Goal: Transaction & Acquisition: Purchase product/service

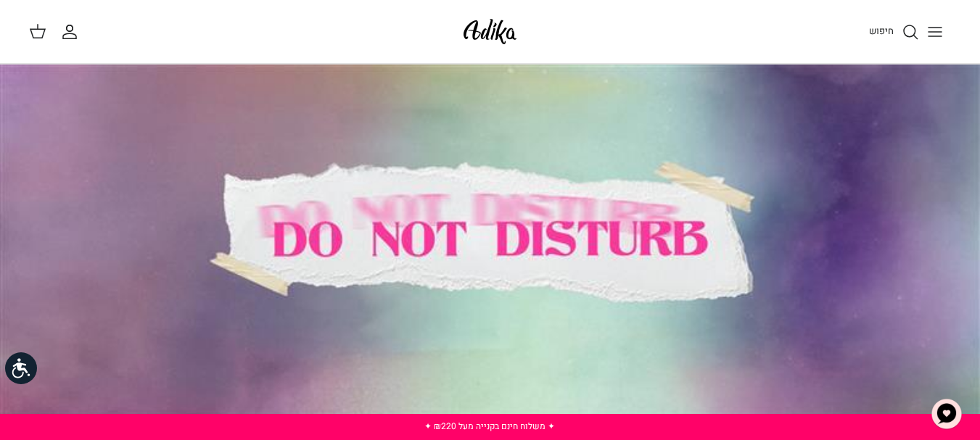
click at [933, 28] on line "Toggle menu" at bounding box center [934, 28] width 13 height 0
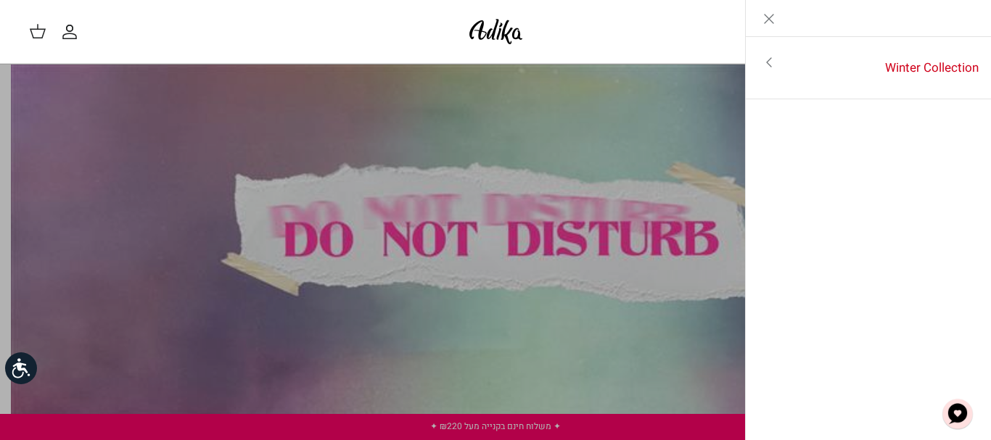
click at [766, 15] on icon "Close" at bounding box center [768, 18] width 17 height 17
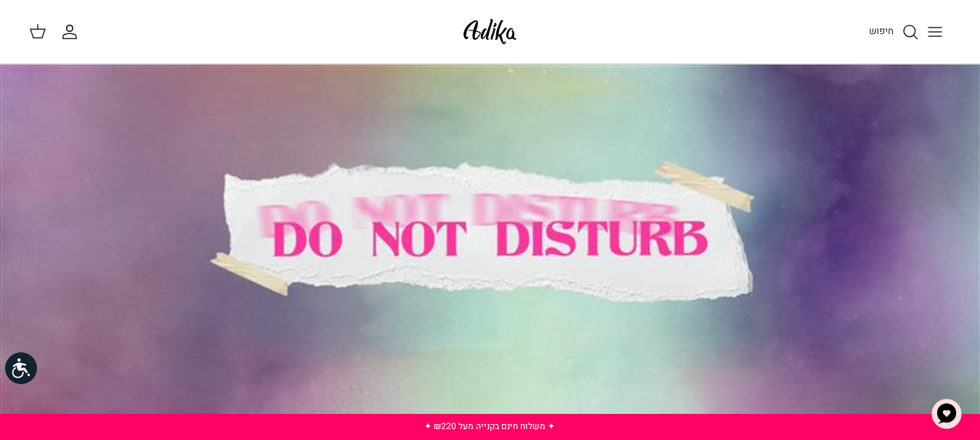
click at [912, 25] on circle "חיפוש" at bounding box center [910, 31] width 12 height 12
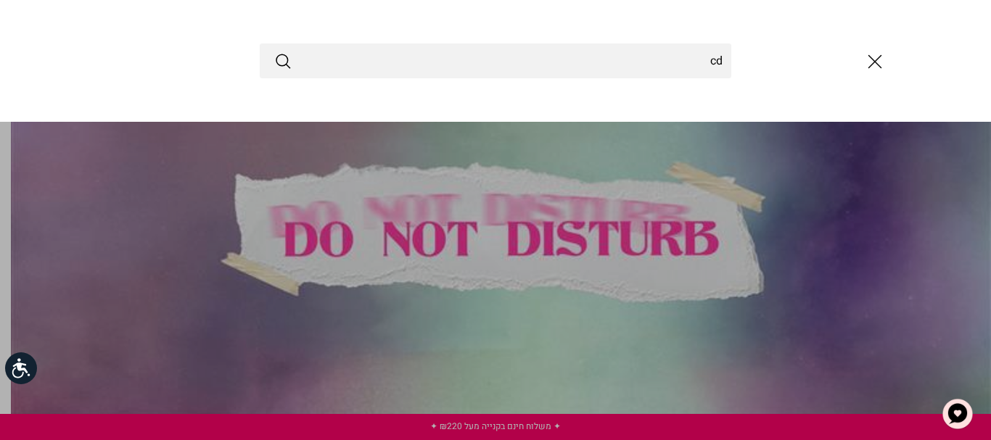
type input "c"
type input "בגד ים מלא"
click at [281, 59] on icon "Submit" at bounding box center [282, 60] width 17 height 17
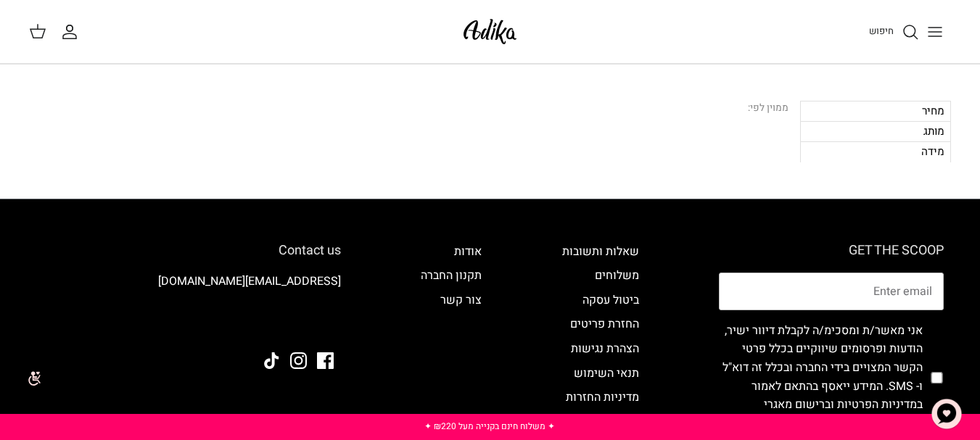
click at [928, 25] on icon "Toggle menu" at bounding box center [934, 31] width 17 height 17
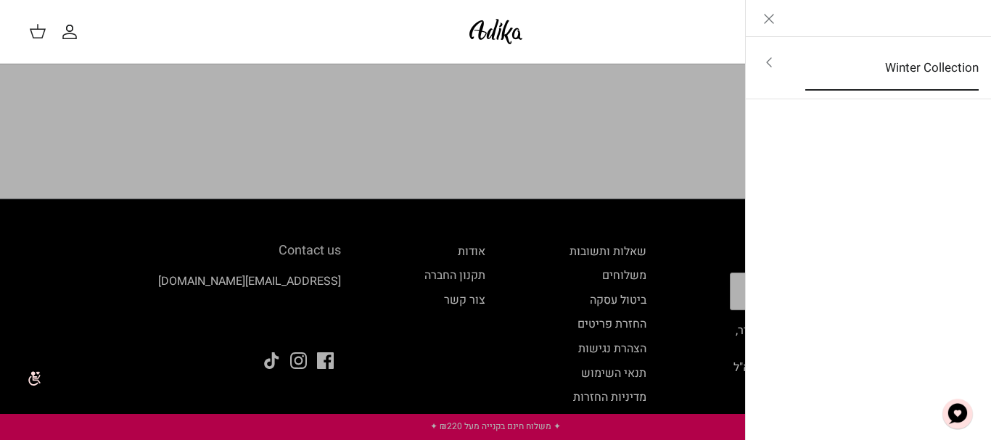
click at [853, 63] on link "Winter Collection" at bounding box center [891, 68] width 199 height 45
click at [925, 59] on link "לכל הפריטים" at bounding box center [868, 64] width 231 height 36
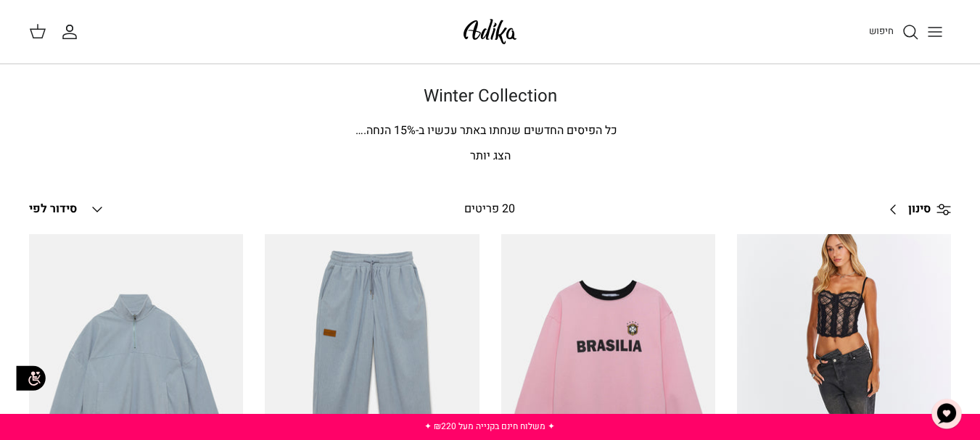
click at [909, 28] on icon "חיפוש" at bounding box center [910, 31] width 17 height 17
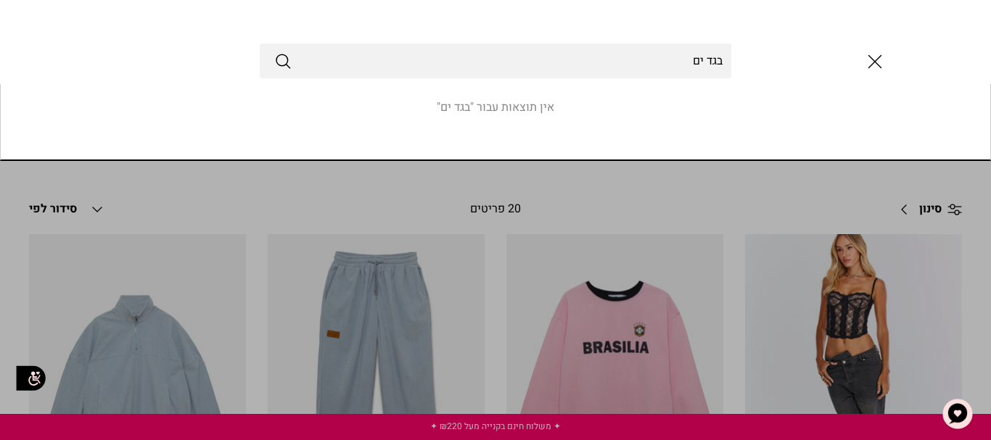
type input "בגד ים"
click at [274, 51] on button "Submit" at bounding box center [282, 60] width 17 height 19
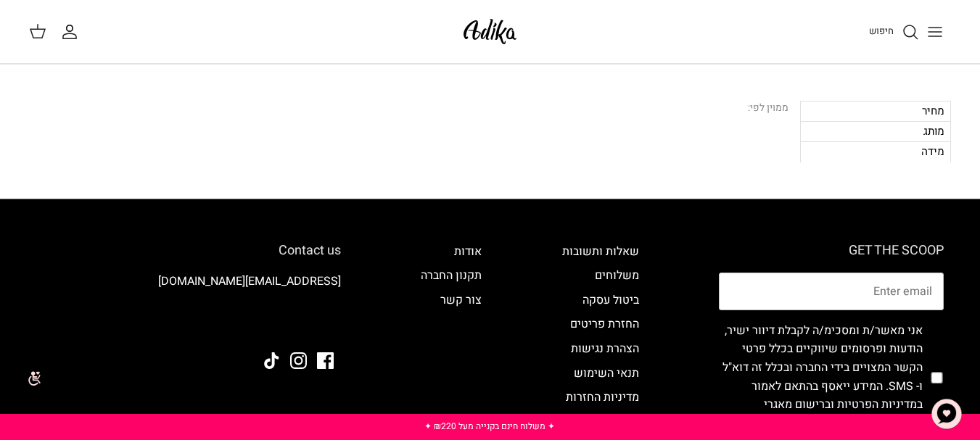
click at [36, 29] on polygon at bounding box center [37, 33] width 15 height 9
